Goal: Information Seeking & Learning: Understand process/instructions

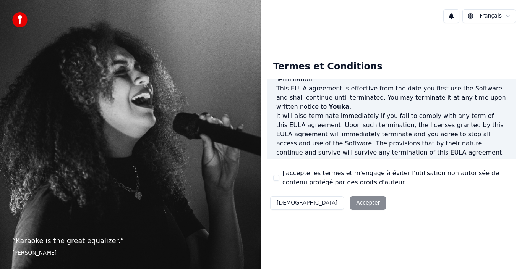
scroll to position [524, 0]
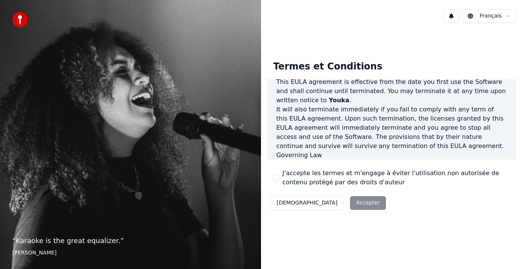
click at [326, 203] on div "Décliner Accepter" at bounding box center [328, 203] width 122 height 20
click at [324, 204] on div "Décliner Accepter" at bounding box center [328, 203] width 122 height 20
click at [507, 15] on html "“ Karaoke is the great equalizer. ” [PERSON_NAME] Français Termes et Conditions…" at bounding box center [261, 134] width 522 height 269
click at [320, 203] on div "Décliner Accepter" at bounding box center [328, 203] width 122 height 20
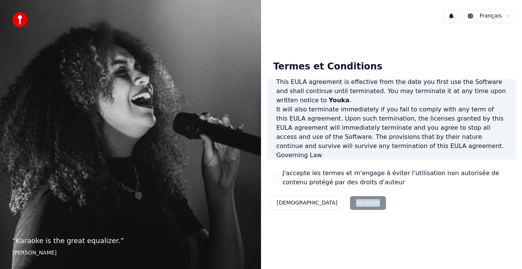
click at [286, 203] on button "[DEMOGRAPHIC_DATA]" at bounding box center [307, 203] width 74 height 14
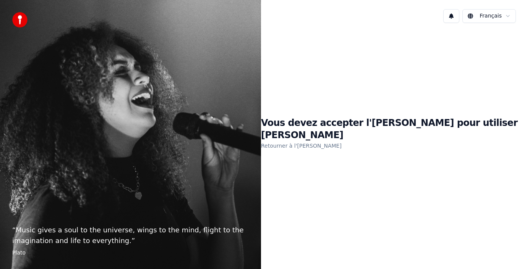
click at [319, 140] on link "Retourner à l'[PERSON_NAME]" at bounding box center [301, 146] width 81 height 12
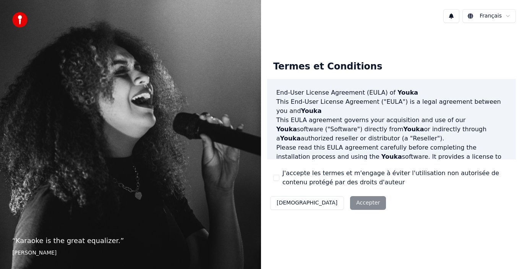
click at [316, 202] on div "Décliner Accepter" at bounding box center [328, 203] width 122 height 20
click at [326, 204] on div "Décliner Accepter" at bounding box center [328, 203] width 122 height 20
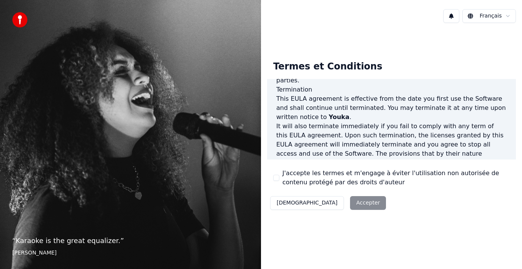
scroll to position [524, 0]
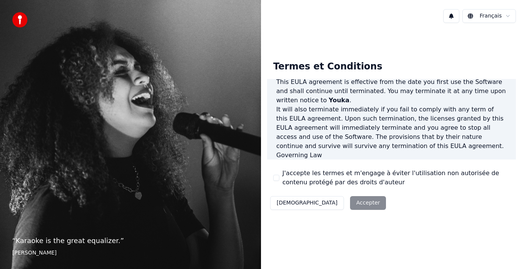
click at [472, 151] on div "End-User License Agreement ([PERSON_NAME]) of Youka This End-User License Agree…" at bounding box center [391, 119] width 249 height 81
click at [445, 160] on p "This [PERSON_NAME] agreement, and any dispute arising out of or in connection w…" at bounding box center [391, 174] width 230 height 28
click at [325, 203] on div "Décliner Accepter" at bounding box center [328, 203] width 122 height 20
